Goal: Transaction & Acquisition: Purchase product/service

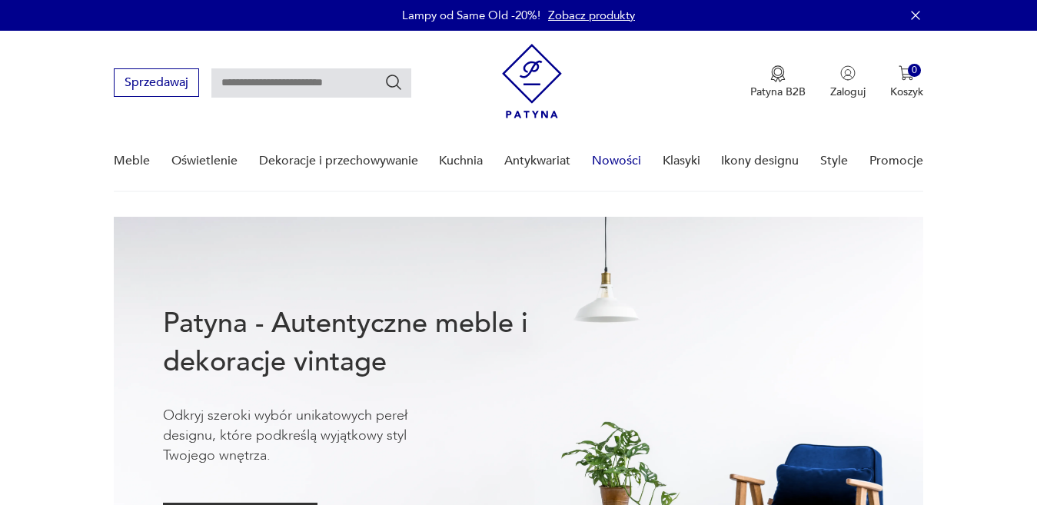
click at [618, 164] on link "Nowości" at bounding box center [616, 160] width 49 height 59
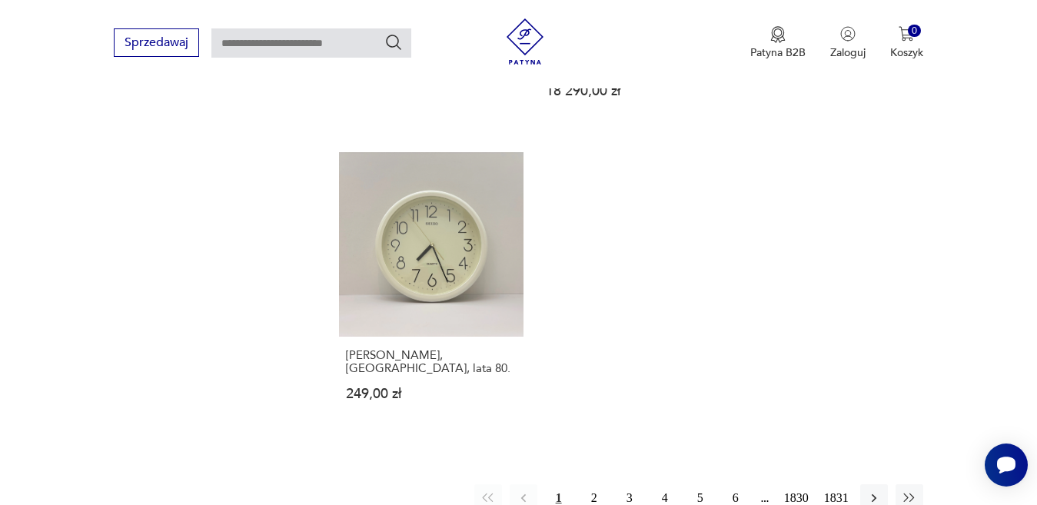
scroll to position [1915, 0]
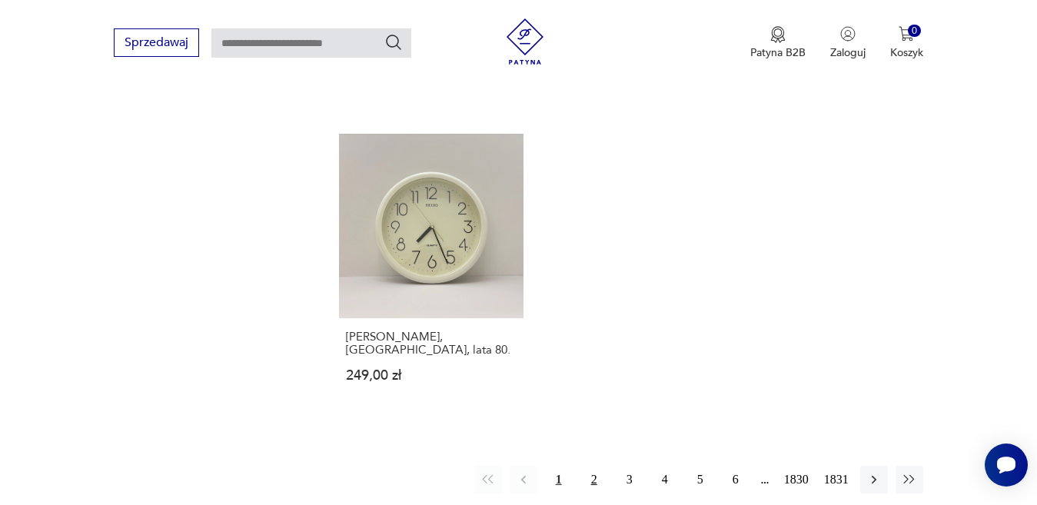
click at [590, 466] on button "2" at bounding box center [594, 480] width 28 height 28
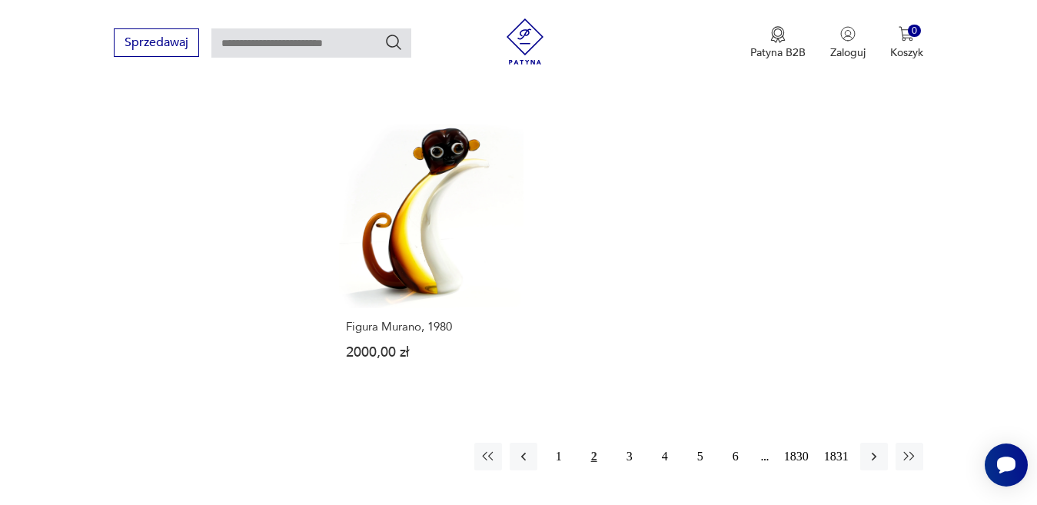
scroll to position [2035, 0]
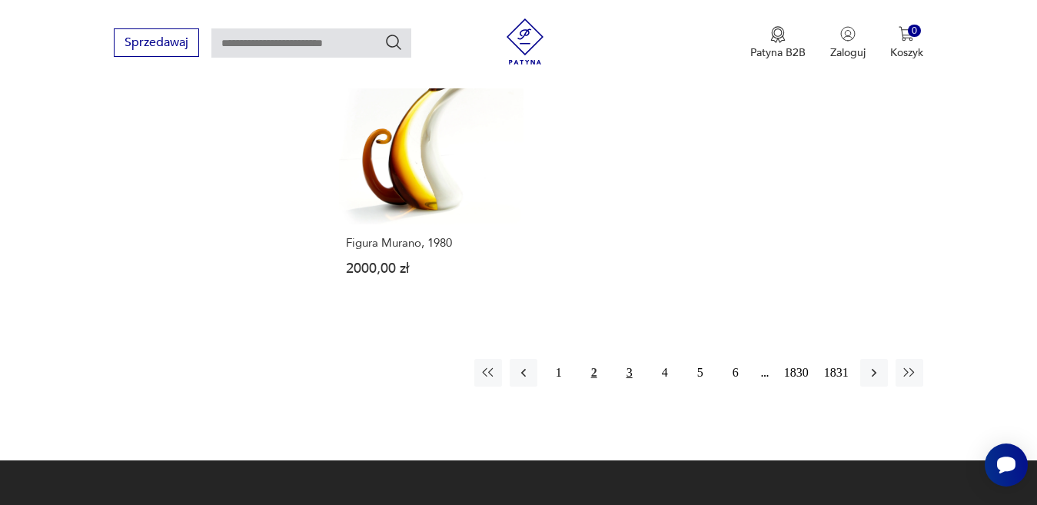
click at [621, 359] on button "3" at bounding box center [630, 373] width 28 height 28
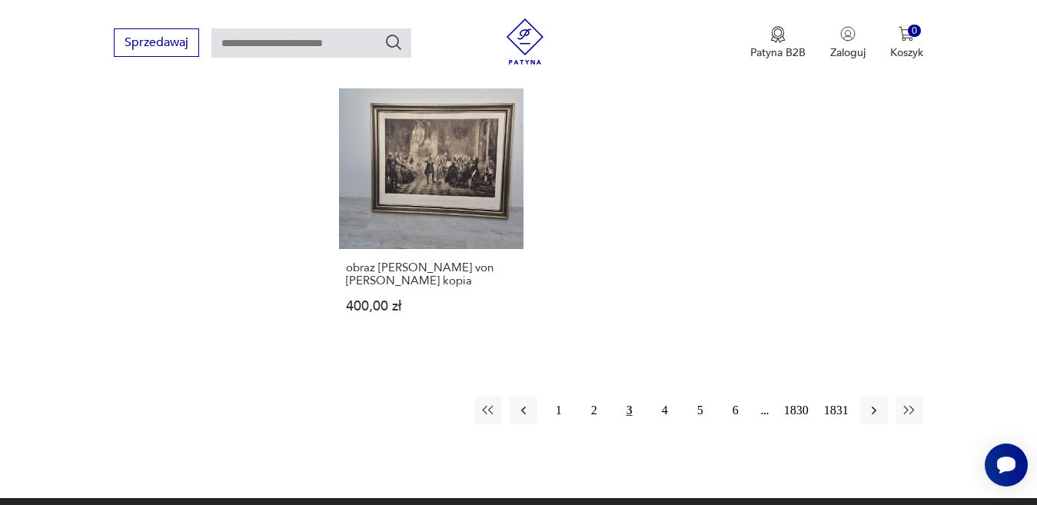
scroll to position [1988, 0]
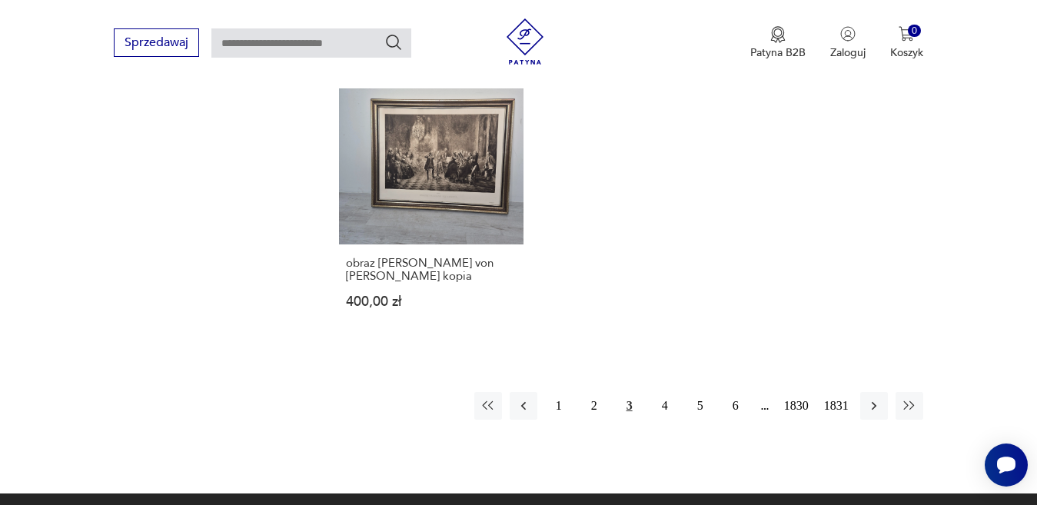
click at [665, 392] on button "4" at bounding box center [665, 406] width 28 height 28
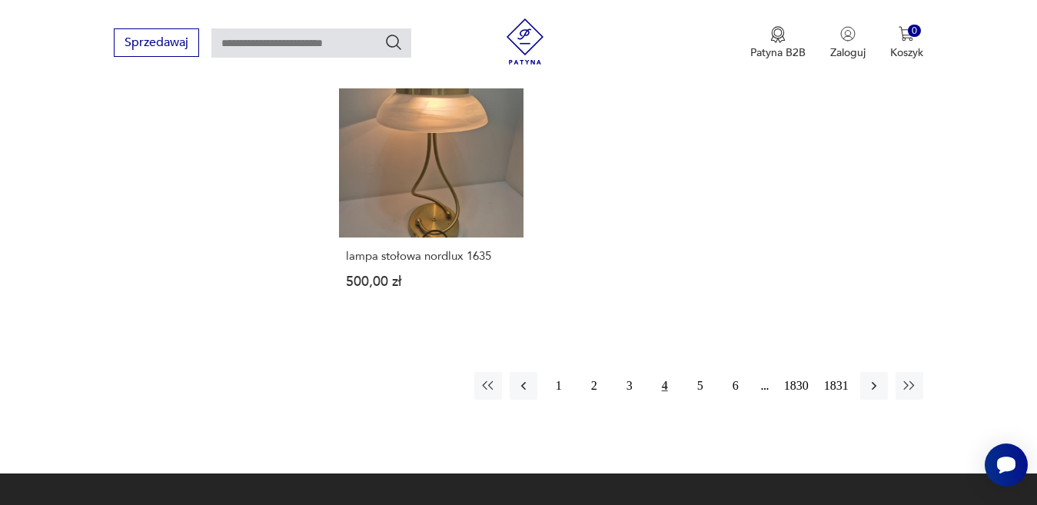
scroll to position [2083, 0]
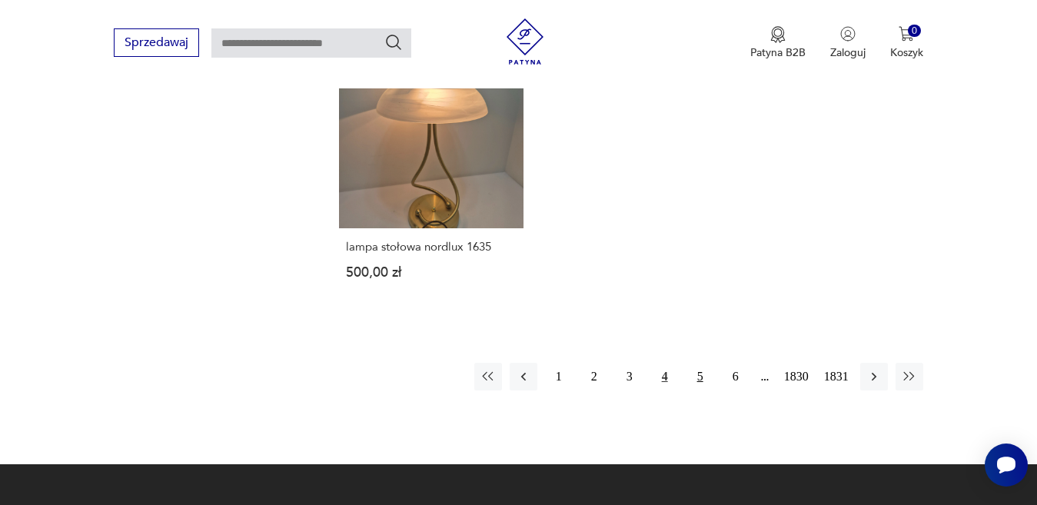
click at [699, 367] on button "5" at bounding box center [700, 377] width 28 height 28
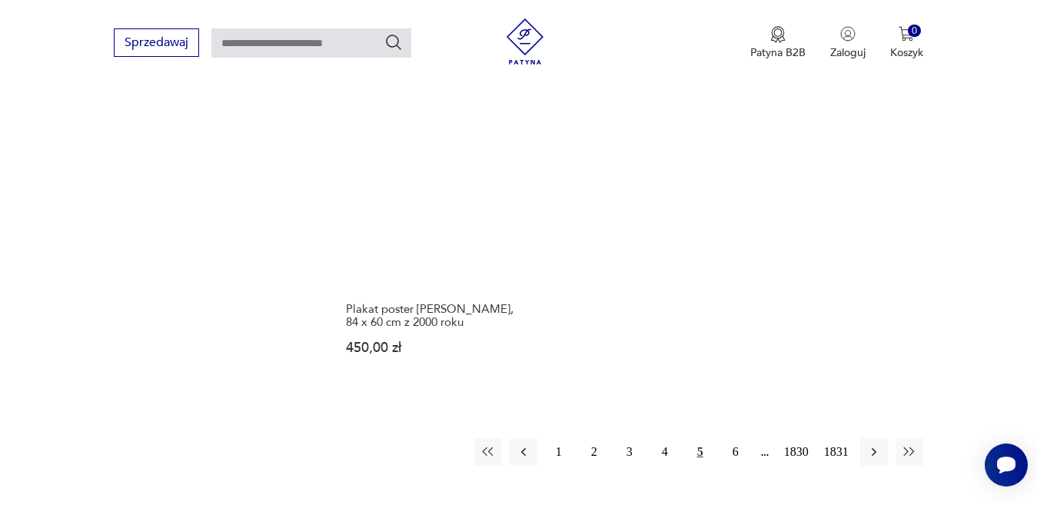
scroll to position [1931, 0]
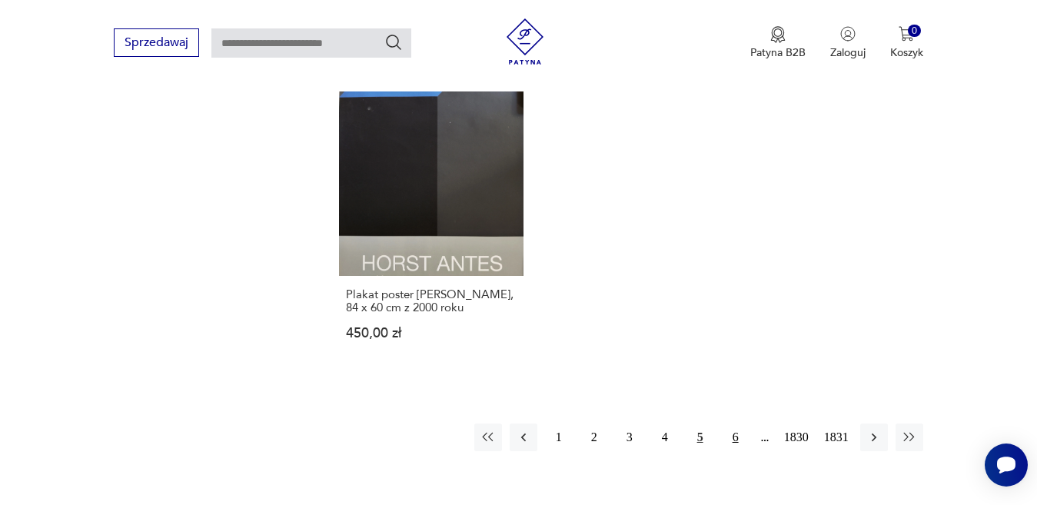
click at [733, 429] on button "6" at bounding box center [736, 438] width 28 height 28
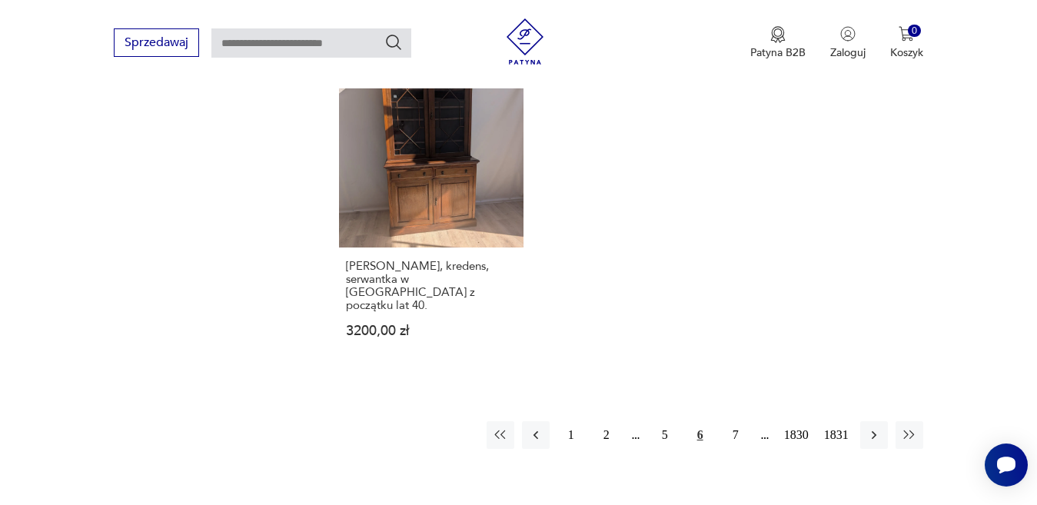
scroll to position [2053, 0]
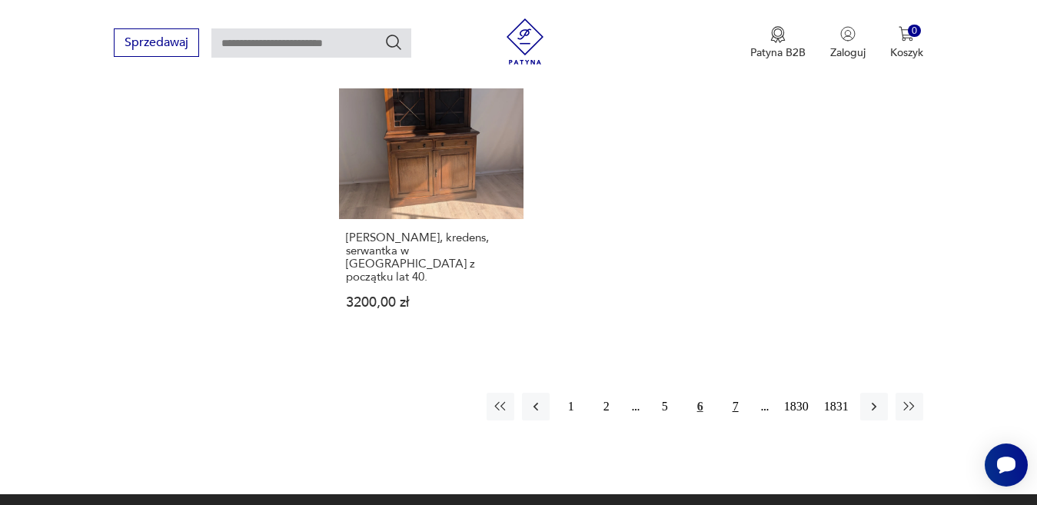
click at [734, 393] on button "7" at bounding box center [736, 407] width 28 height 28
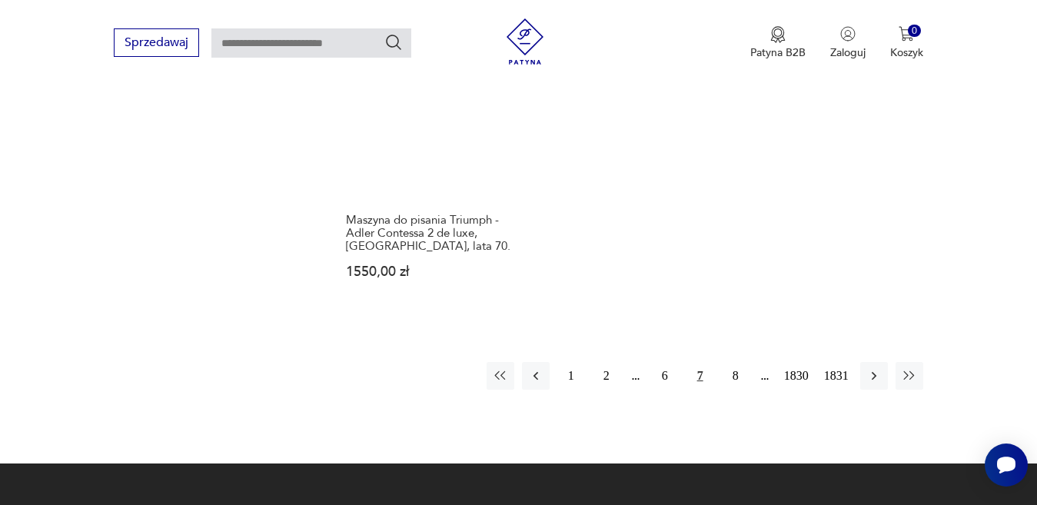
scroll to position [2058, 0]
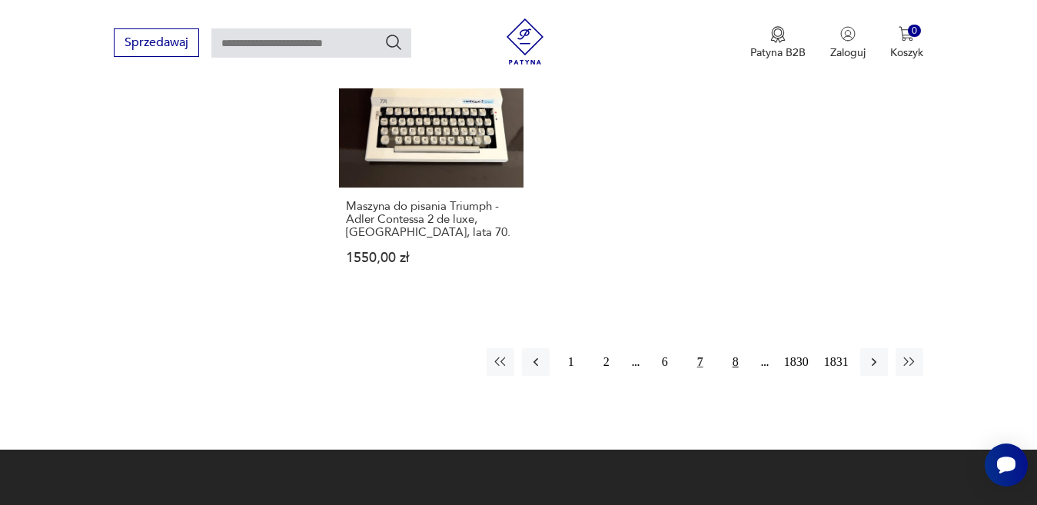
click at [734, 348] on button "8" at bounding box center [736, 362] width 28 height 28
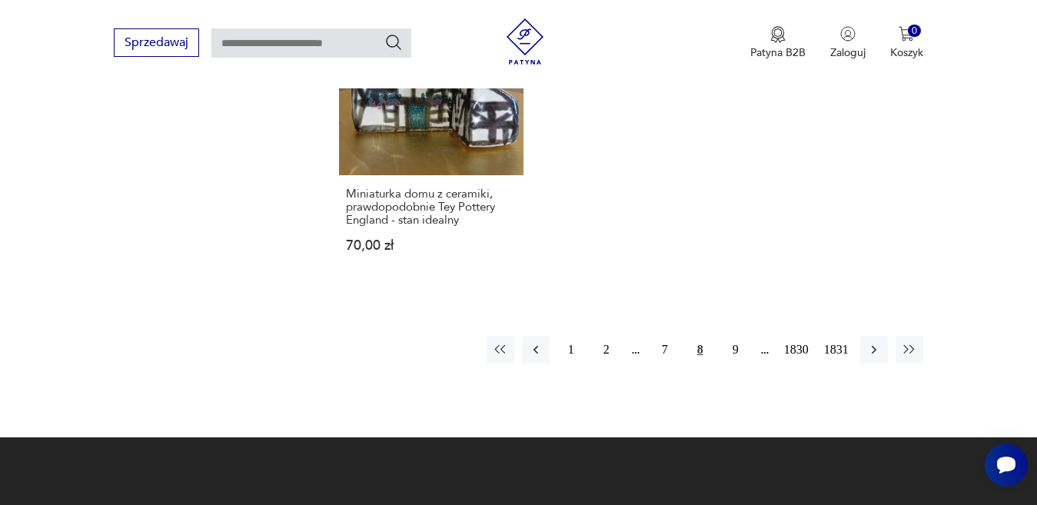
scroll to position [2023, 0]
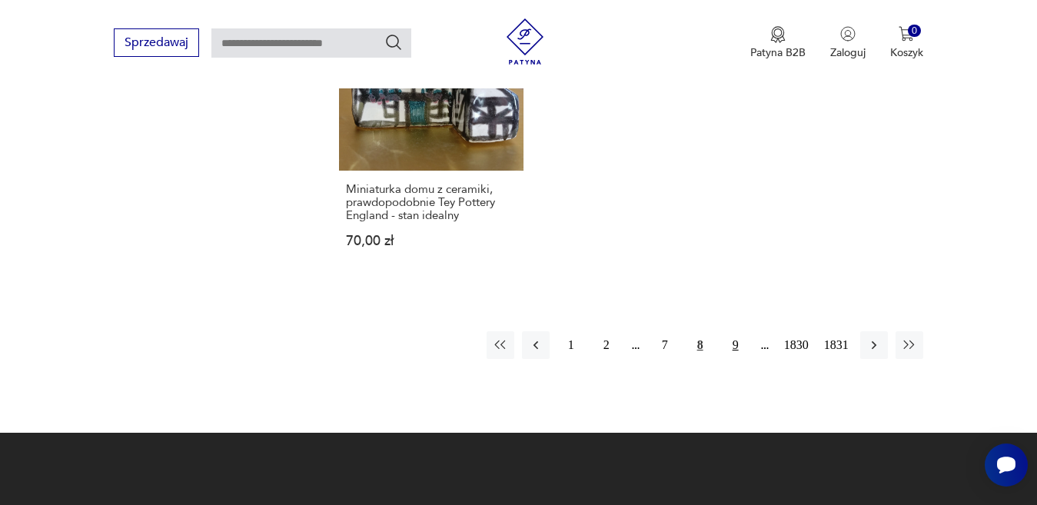
click at [730, 331] on button "9" at bounding box center [736, 345] width 28 height 28
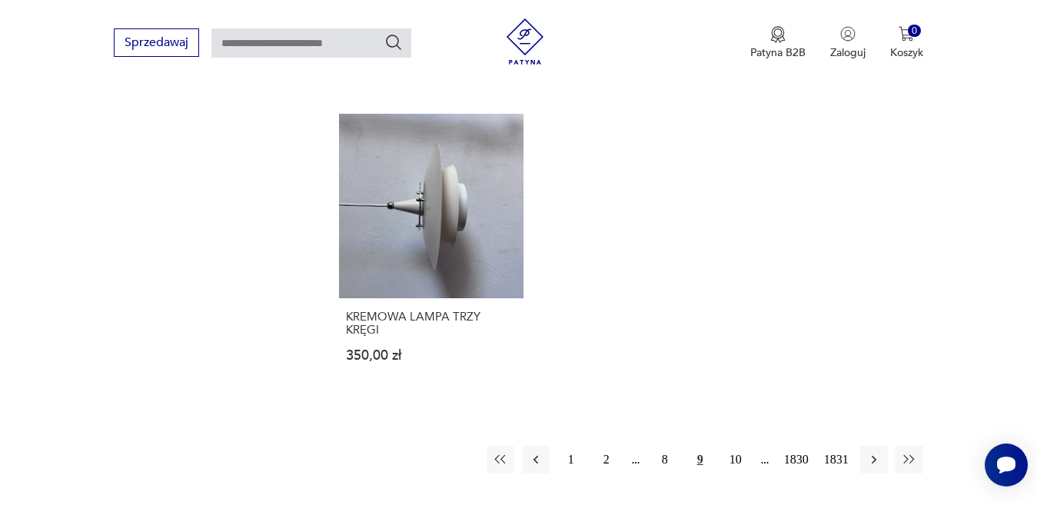
scroll to position [2002, 0]
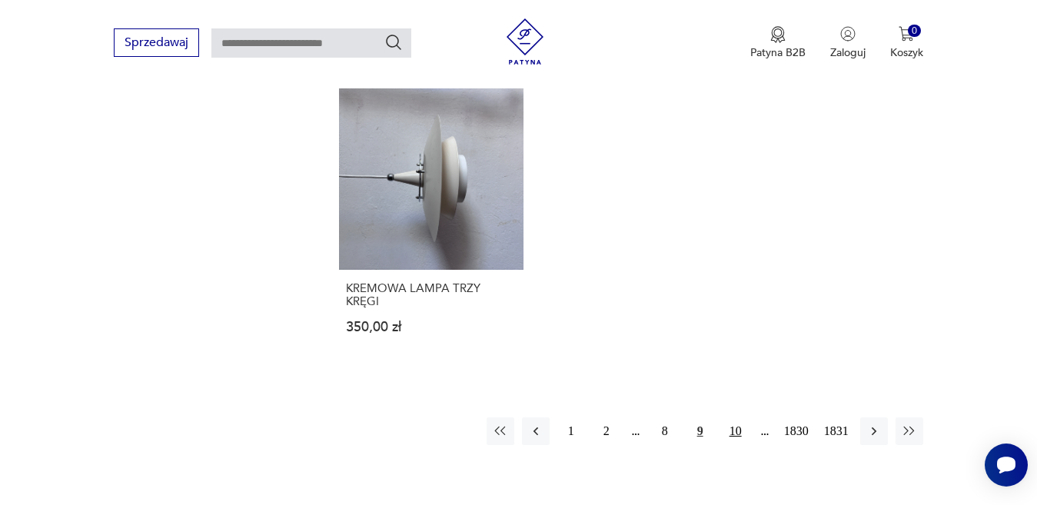
click at [729, 417] on button "10" at bounding box center [736, 431] width 28 height 28
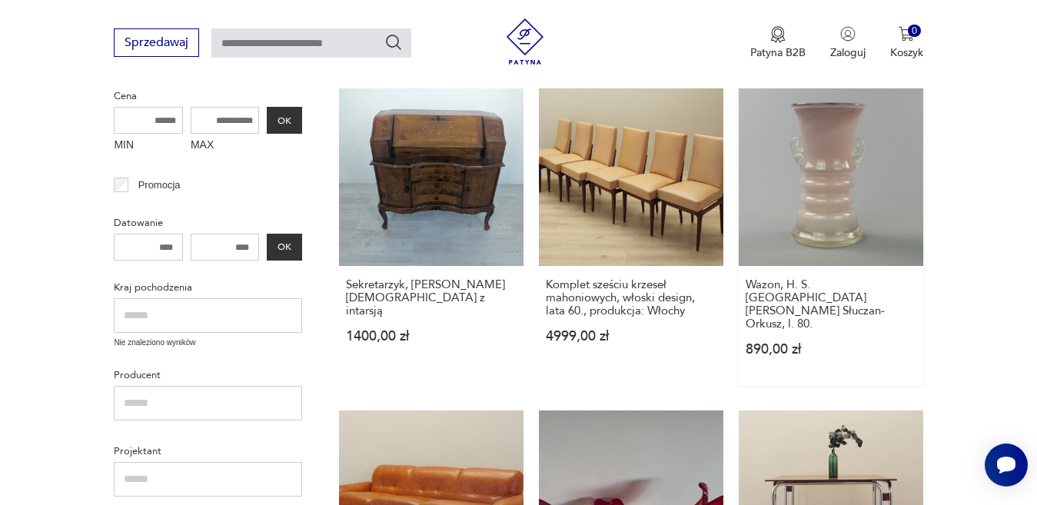
scroll to position [387, 0]
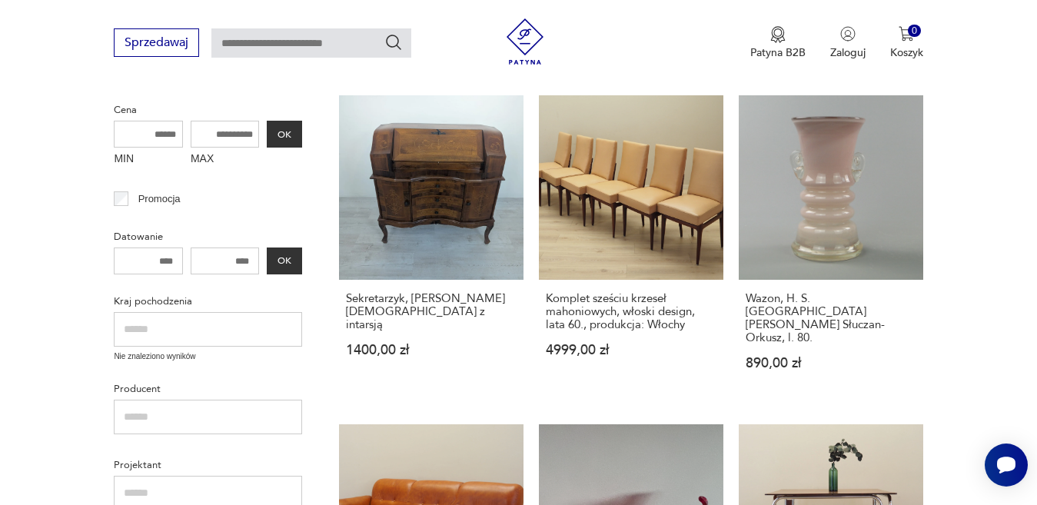
click at [272, 39] on input "text" at bounding box center [311, 42] width 200 height 29
type input "******"
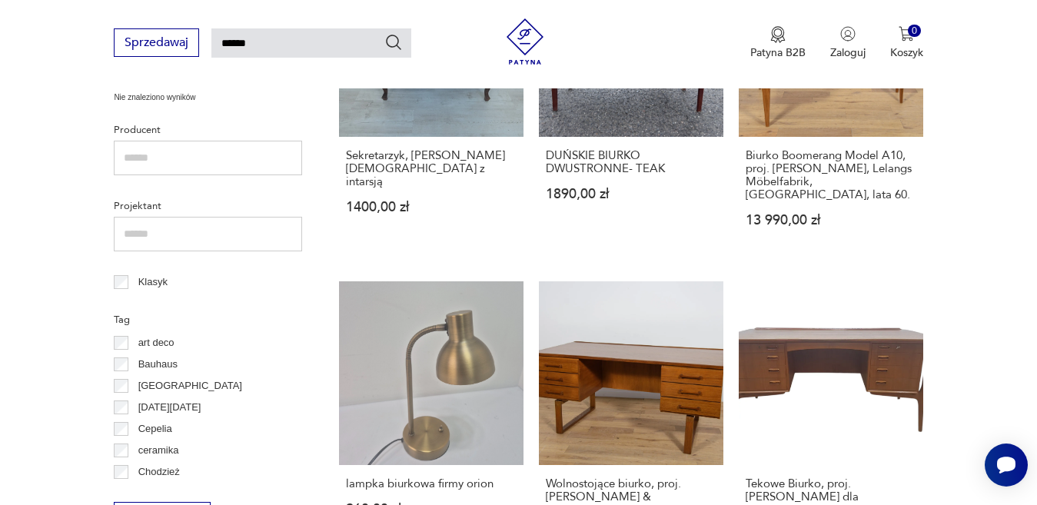
scroll to position [768, 0]
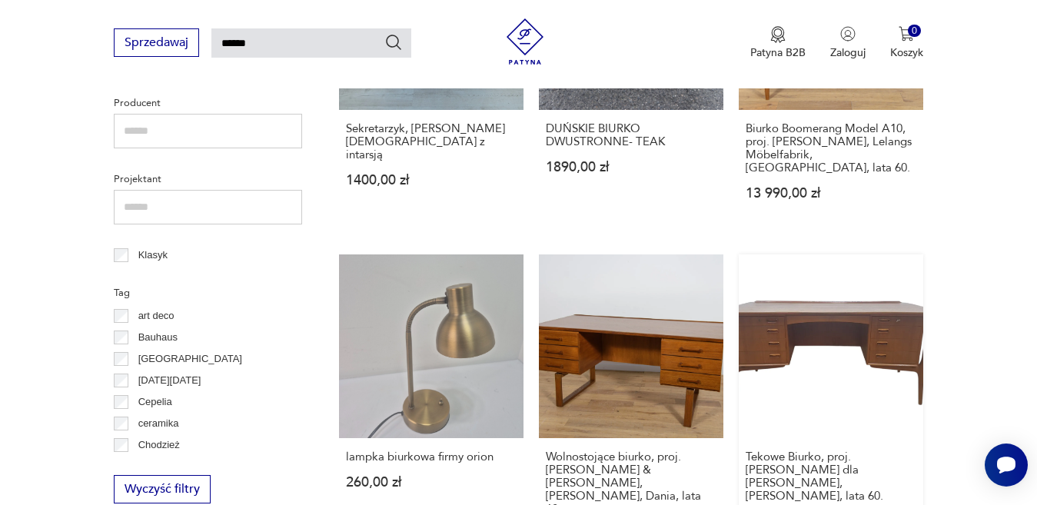
drag, startPoint x: 876, startPoint y: 311, endPoint x: 876, endPoint y: 322, distance: 10.8
click at [876, 311] on link "Tekowe Biurko, proj. [PERSON_NAME] dla [PERSON_NAME], [PERSON_NAME], lata 60. 1…" at bounding box center [831, 412] width 184 height 317
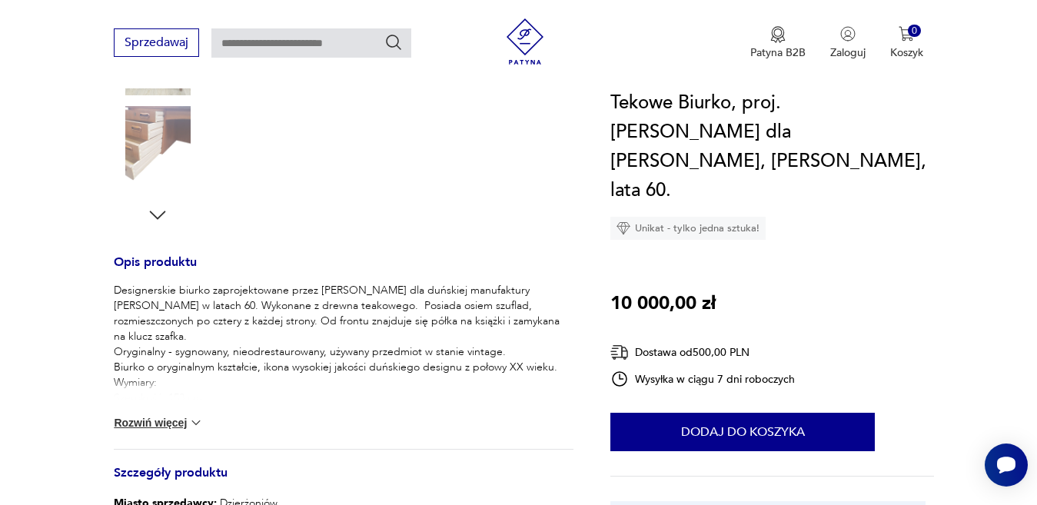
scroll to position [483, 0]
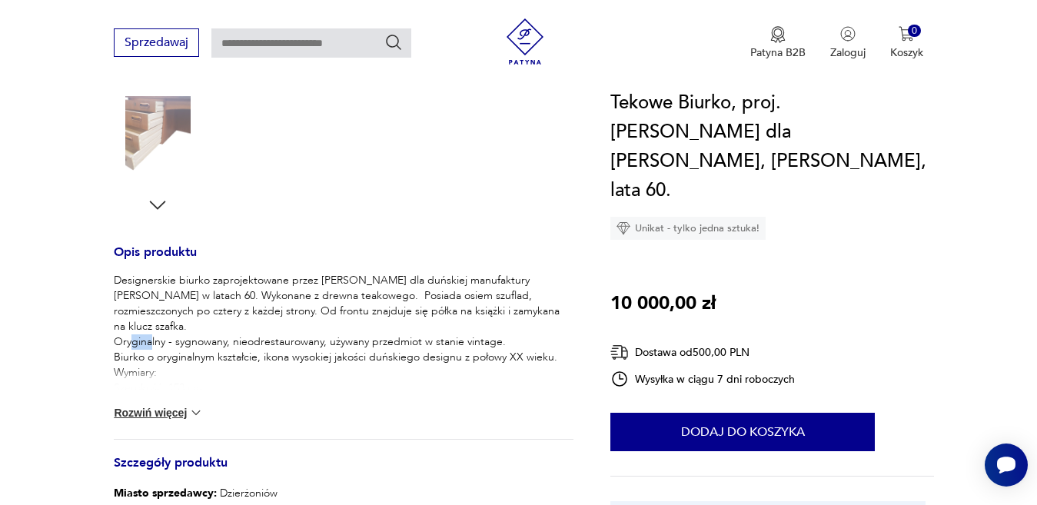
drag, startPoint x: 119, startPoint y: 324, endPoint x: 140, endPoint y: 322, distance: 20.9
click at [140, 322] on p "Designerskie biurko zaprojektowane przez [PERSON_NAME] dla duńskiej manufaktury…" at bounding box center [344, 350] width 460 height 154
click at [135, 322] on p "Designerskie biurko zaprojektowane przez [PERSON_NAME] dla duńskiej manufaktury…" at bounding box center [344, 350] width 460 height 154
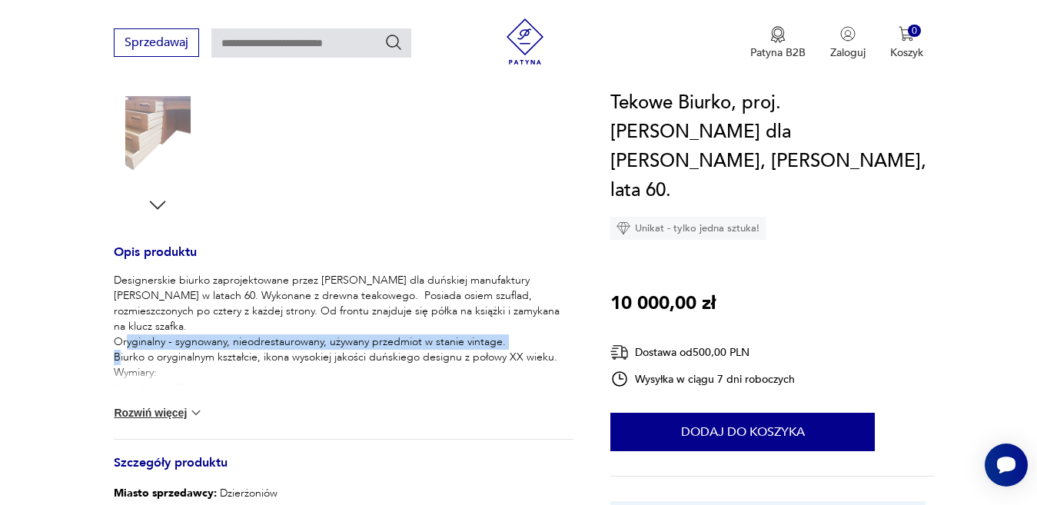
drag, startPoint x: 111, startPoint y: 324, endPoint x: 513, endPoint y: 326, distance: 402.0
click at [513, 326] on section "Opis produktu Designerskie biurko zaprojektowane przez [PERSON_NAME] dla duński…" at bounding box center [518, 275] width 1037 height 1009
copy p "Oryginalny - sygnowany, nieodrestaurowany, używany przedmiot w stanie vintage."
